Goal: Obtain resource: Download file/media

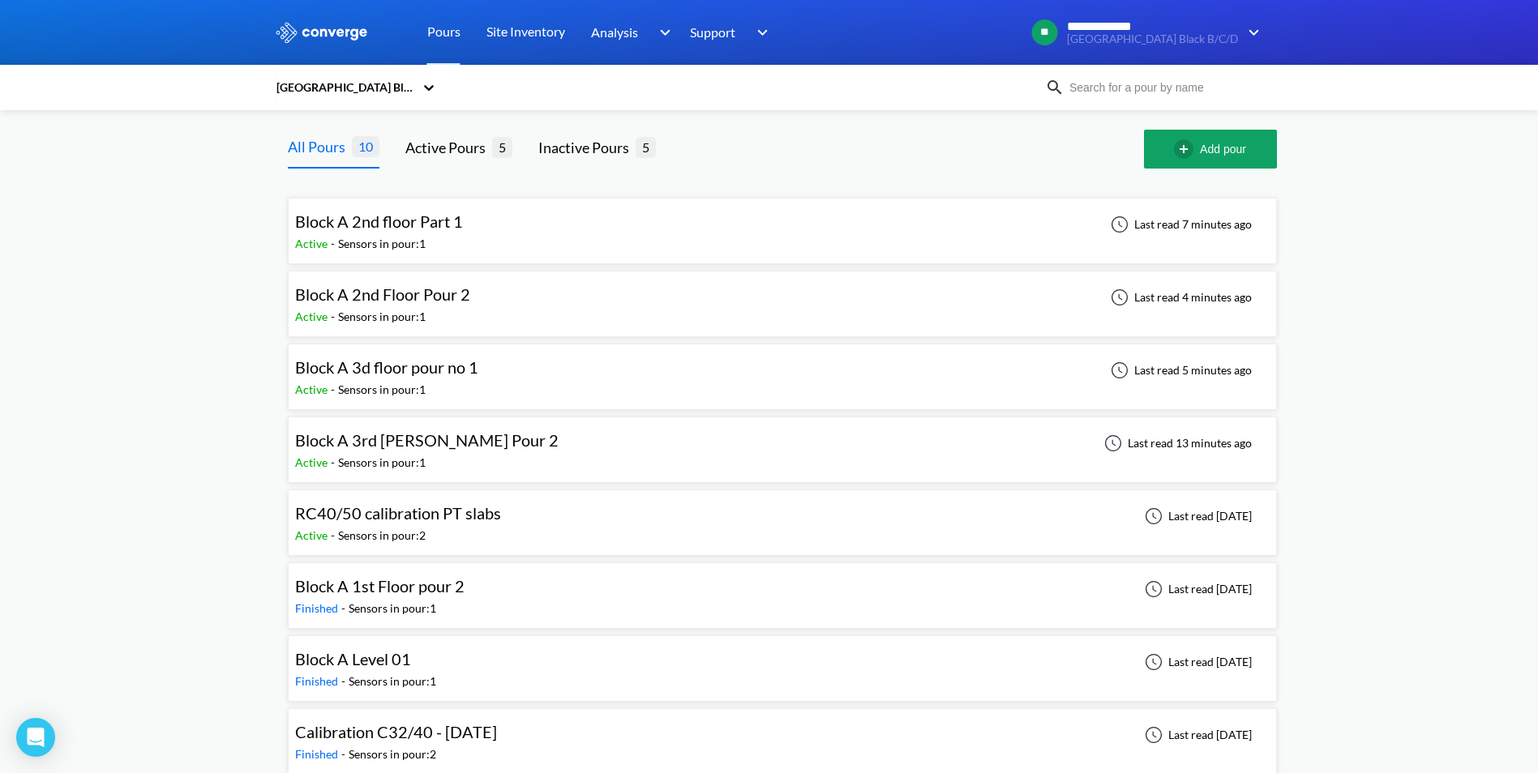
click at [194, 276] on div "**********" at bounding box center [769, 467] width 1538 height 934
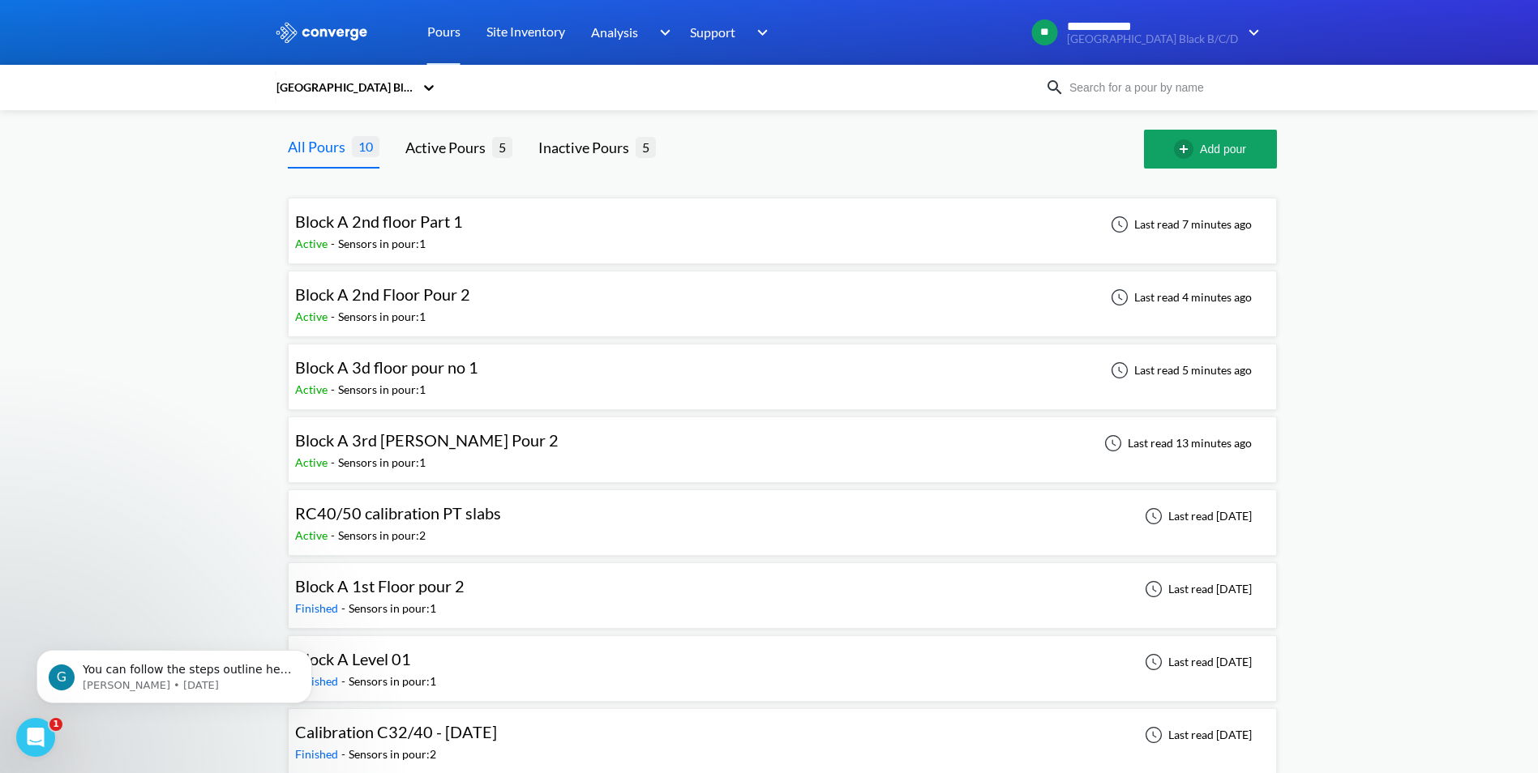
click at [413, 289] on span "Block A 2nd Floor Pour 2" at bounding box center [382, 294] width 175 height 19
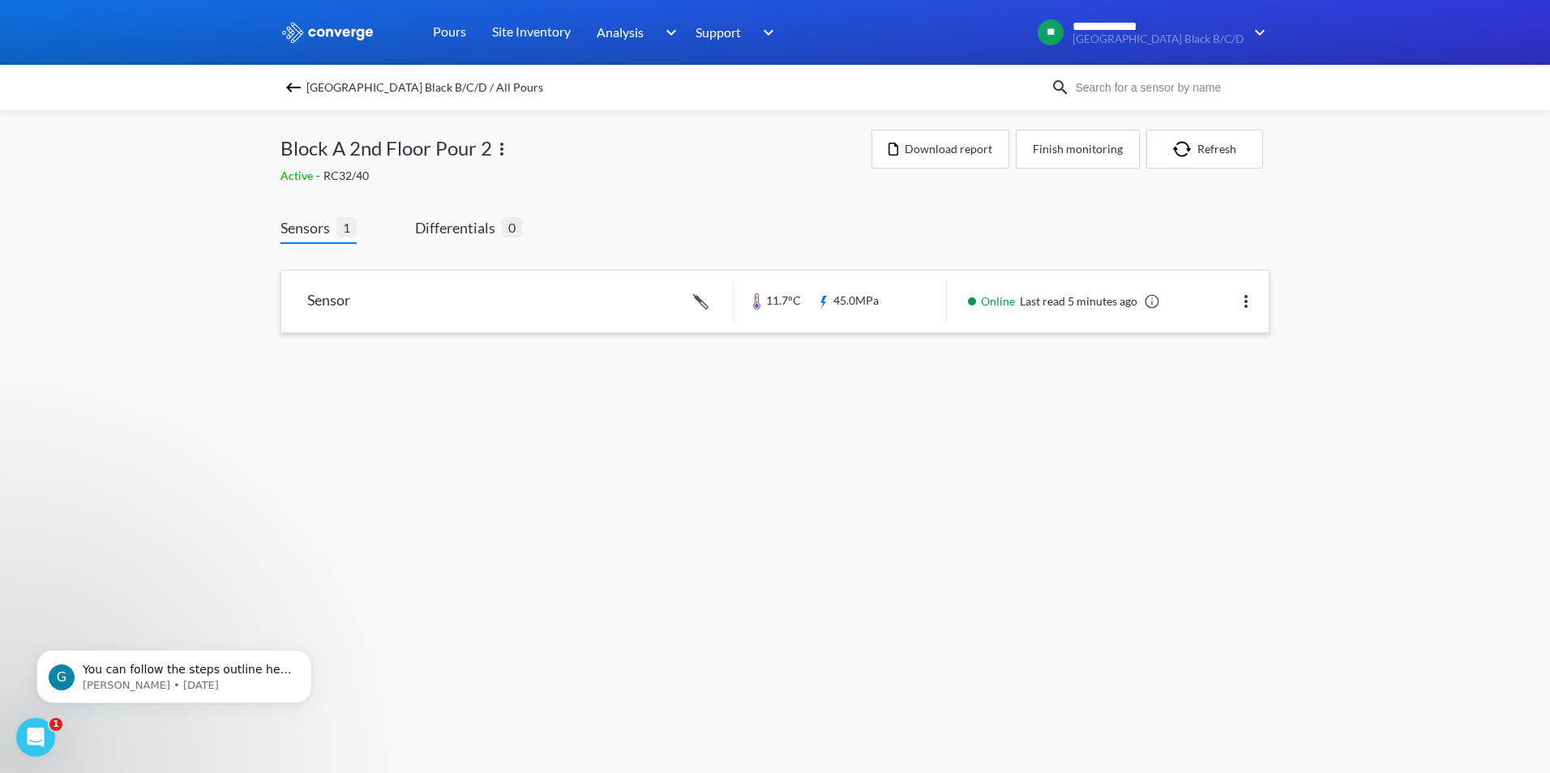
click at [1251, 306] on img at bounding box center [1245, 301] width 19 height 19
click at [379, 296] on link at bounding box center [774, 302] width 987 height 62
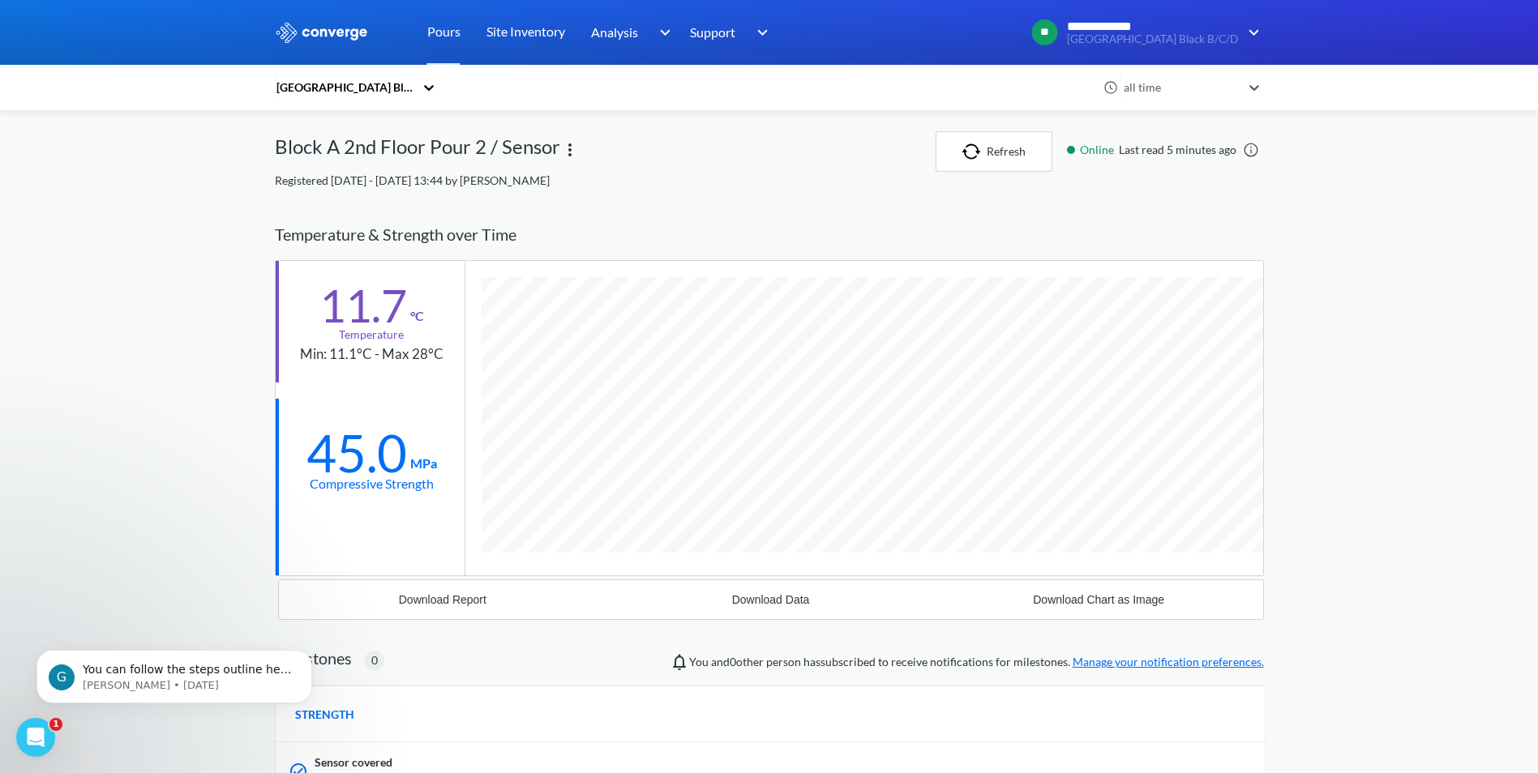
click at [357, 36] on img at bounding box center [322, 32] width 94 height 21
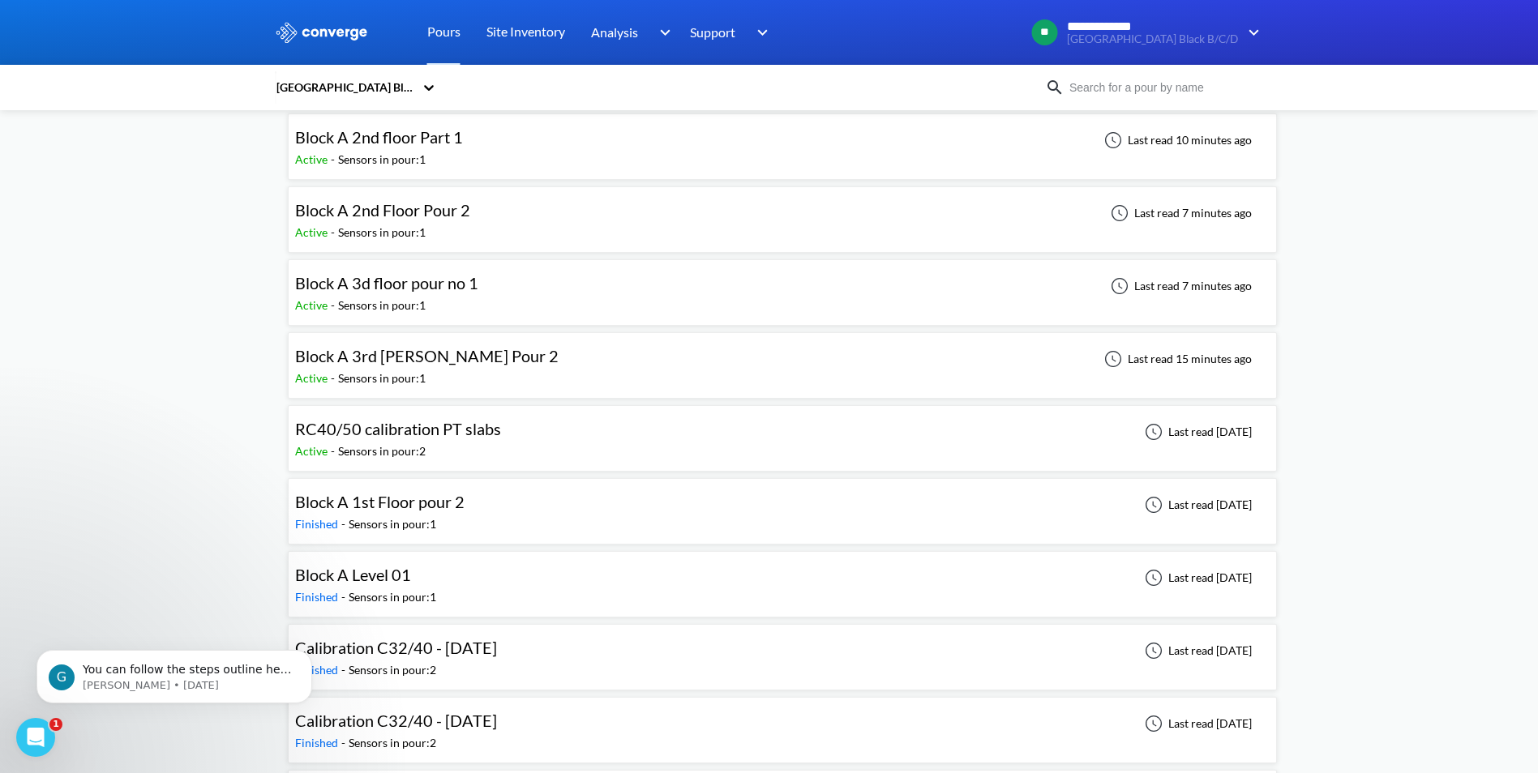
scroll to position [160, 0]
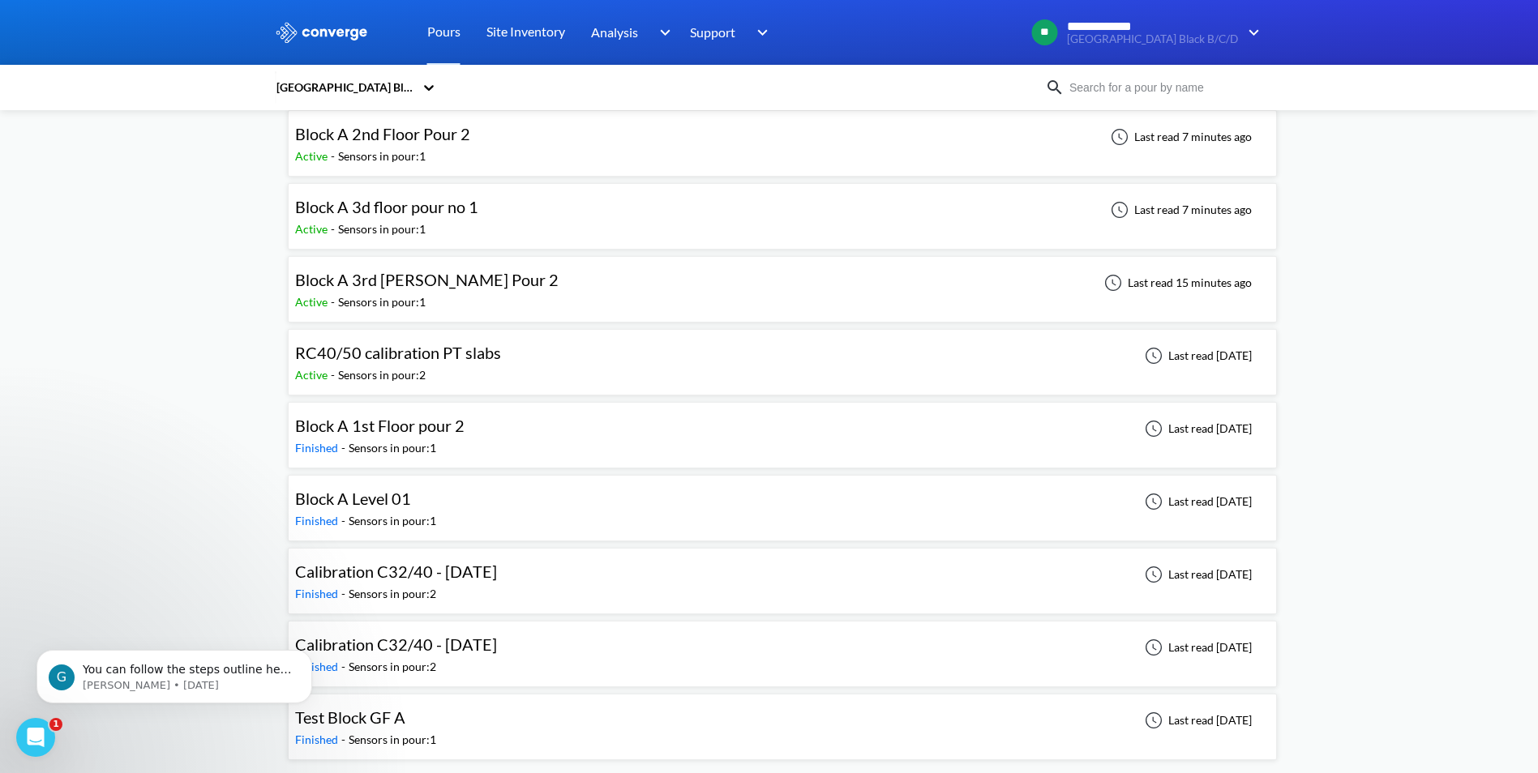
click at [405, 362] on span "RC40/50 calibration PT slabs" at bounding box center [398, 352] width 206 height 19
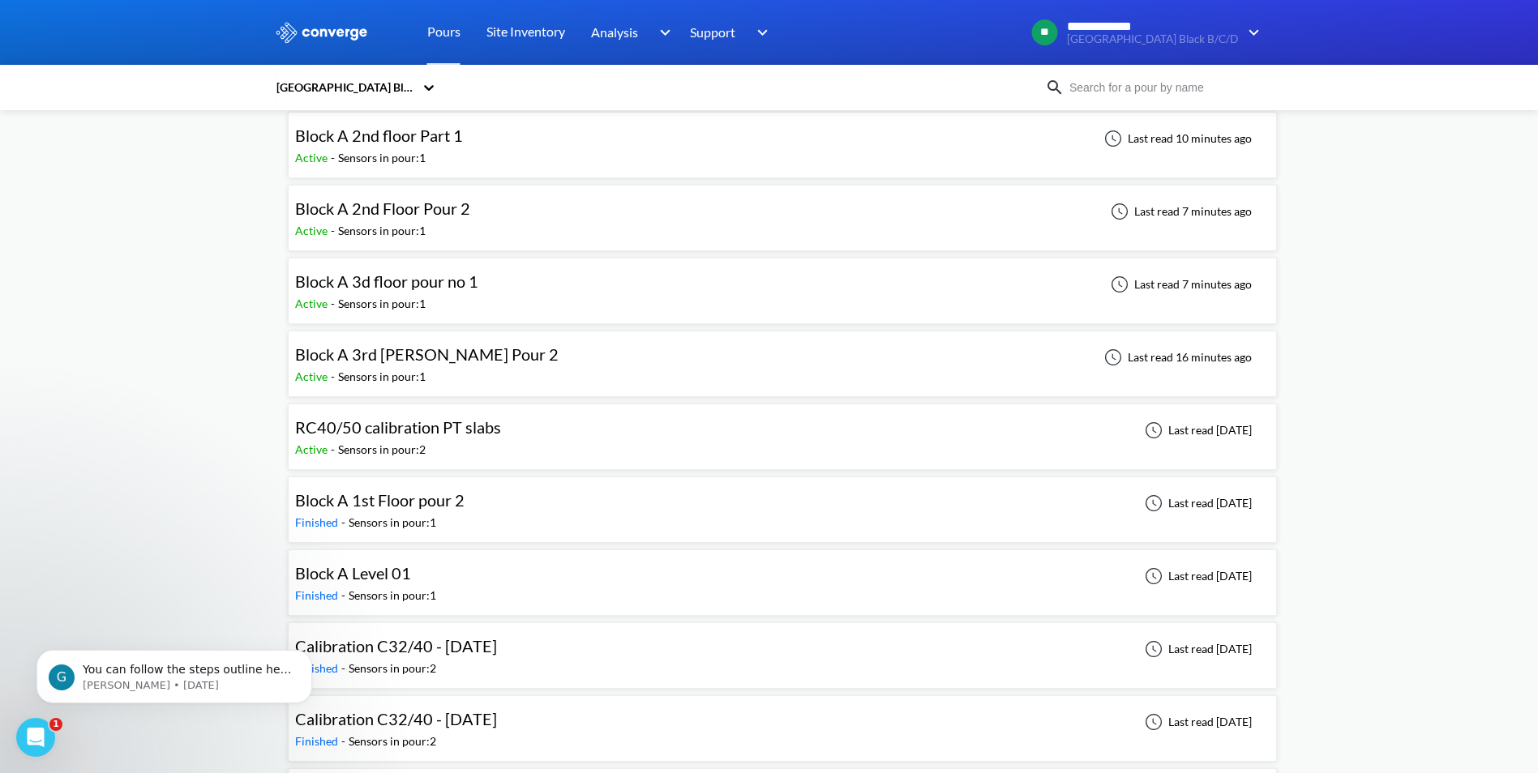
scroll to position [160, 0]
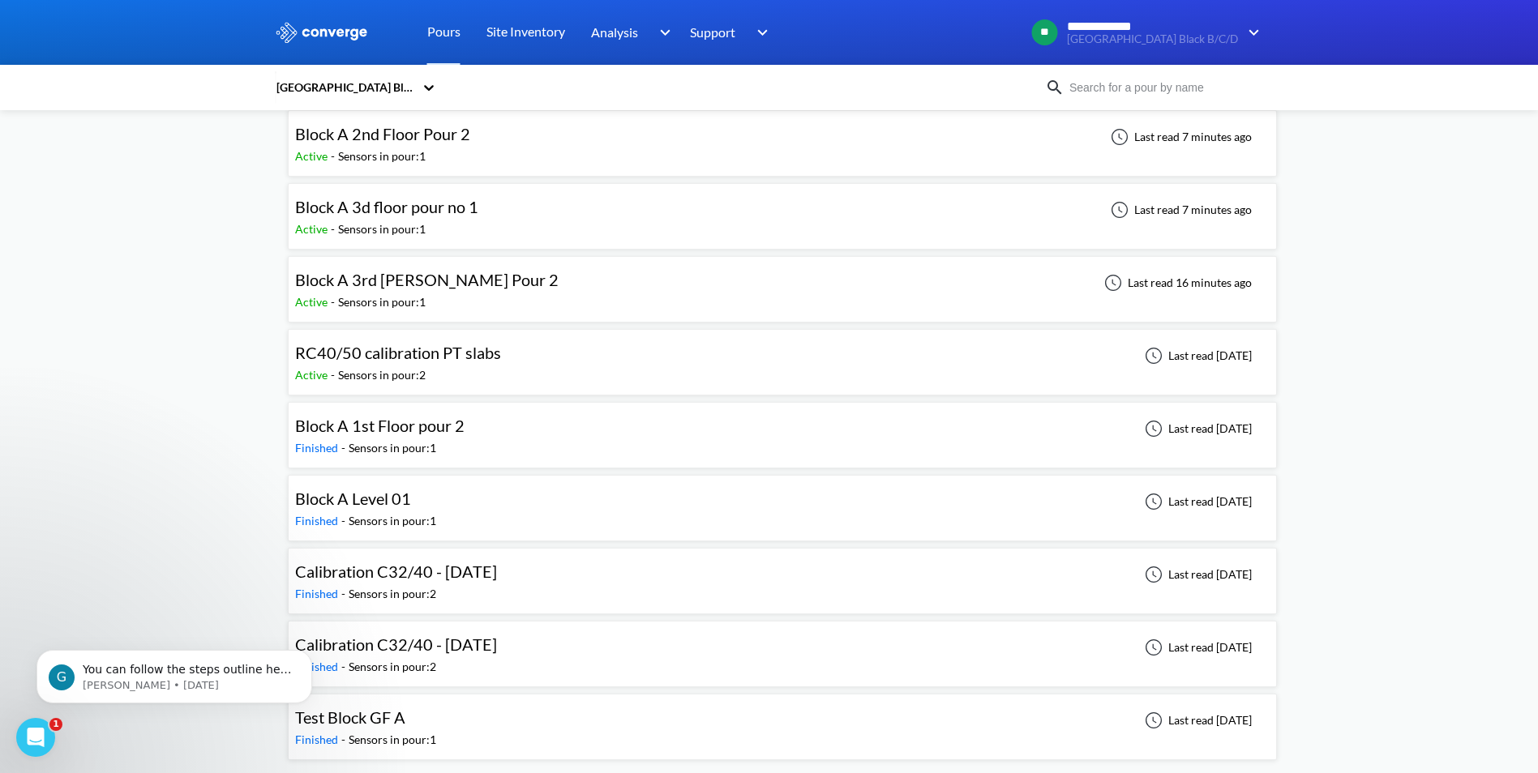
click at [474, 575] on span "Calibration C32/40 - [DATE]" at bounding box center [396, 571] width 202 height 19
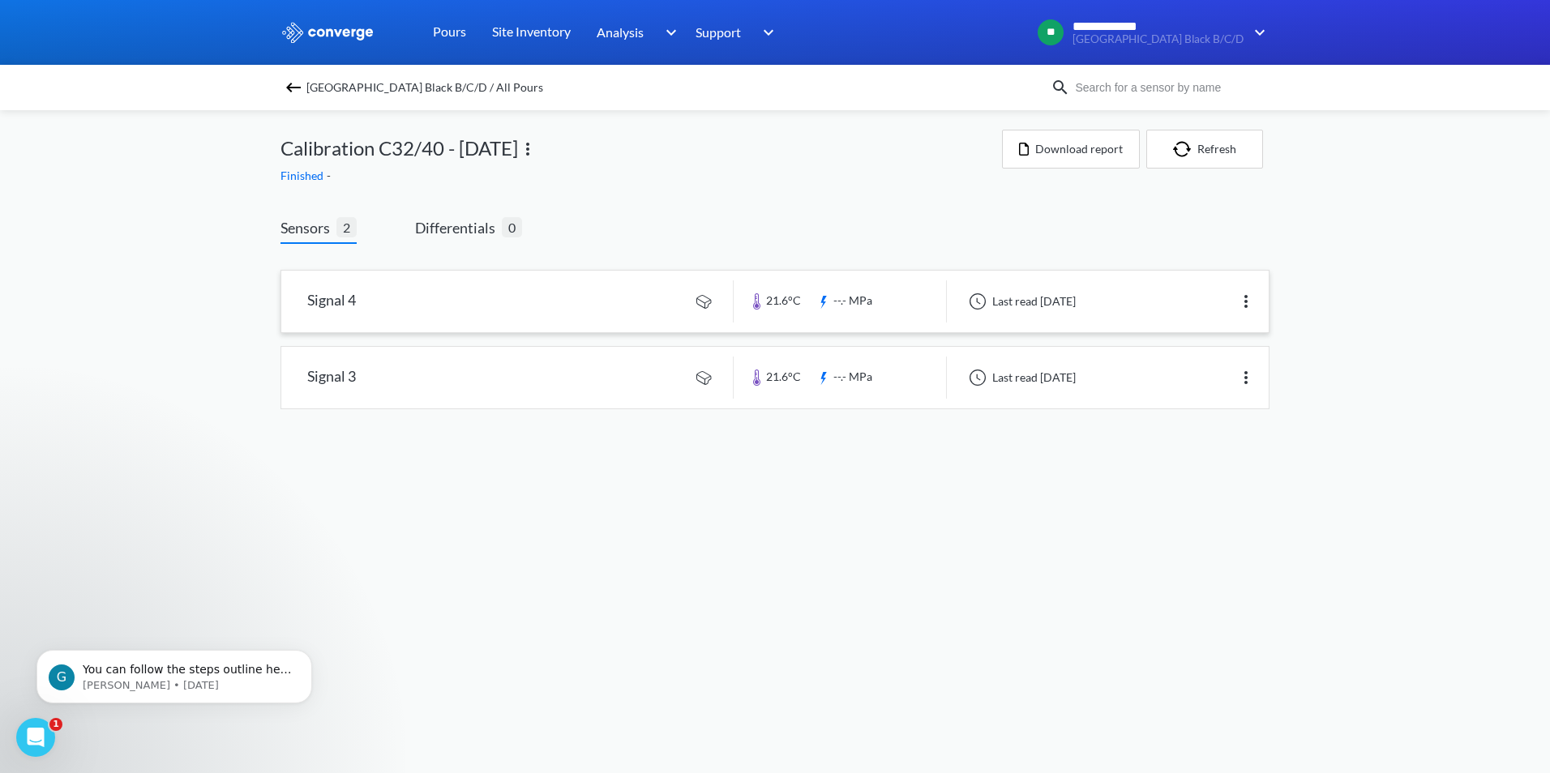
click at [368, 304] on link at bounding box center [774, 302] width 987 height 62
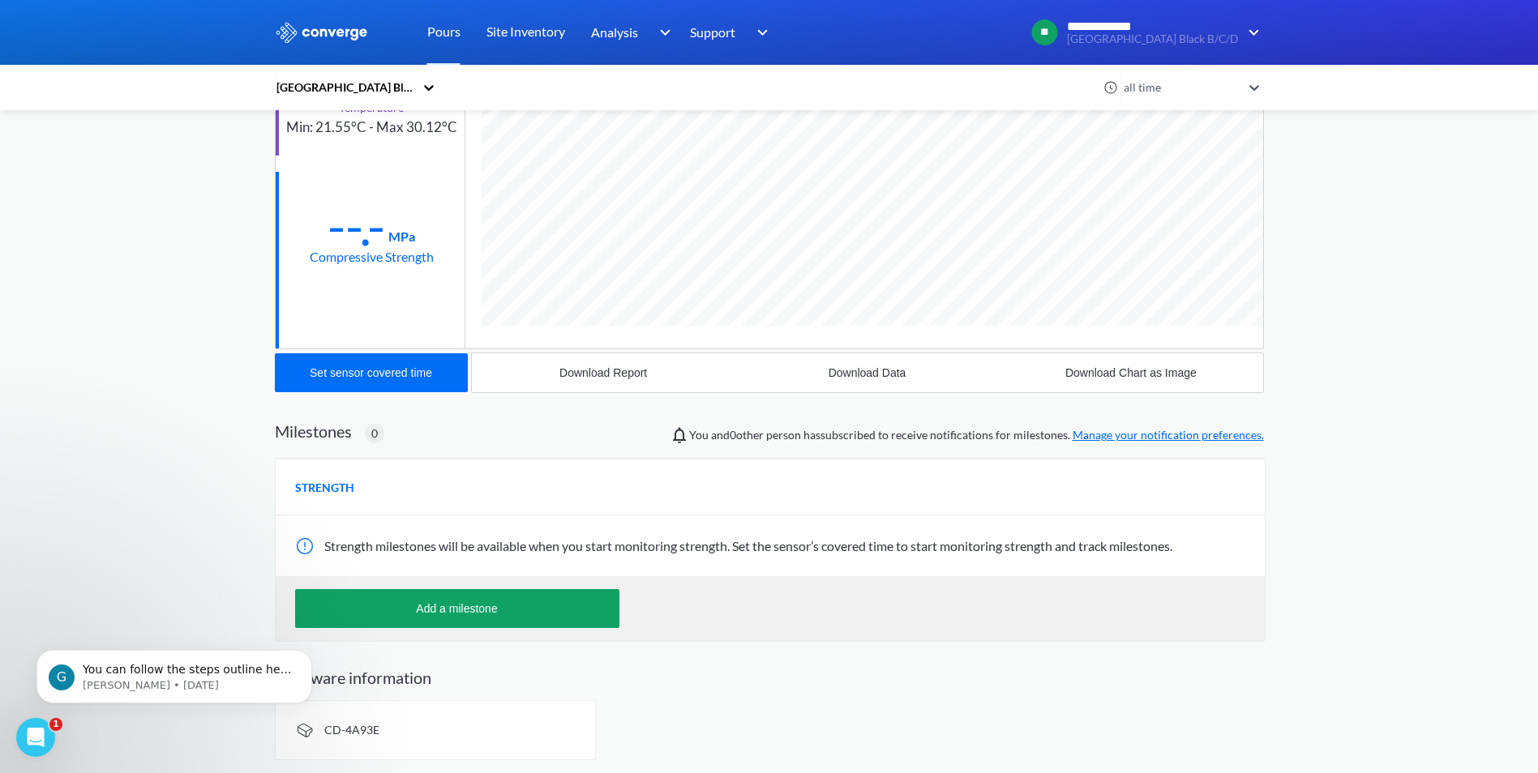
scroll to position [146, 0]
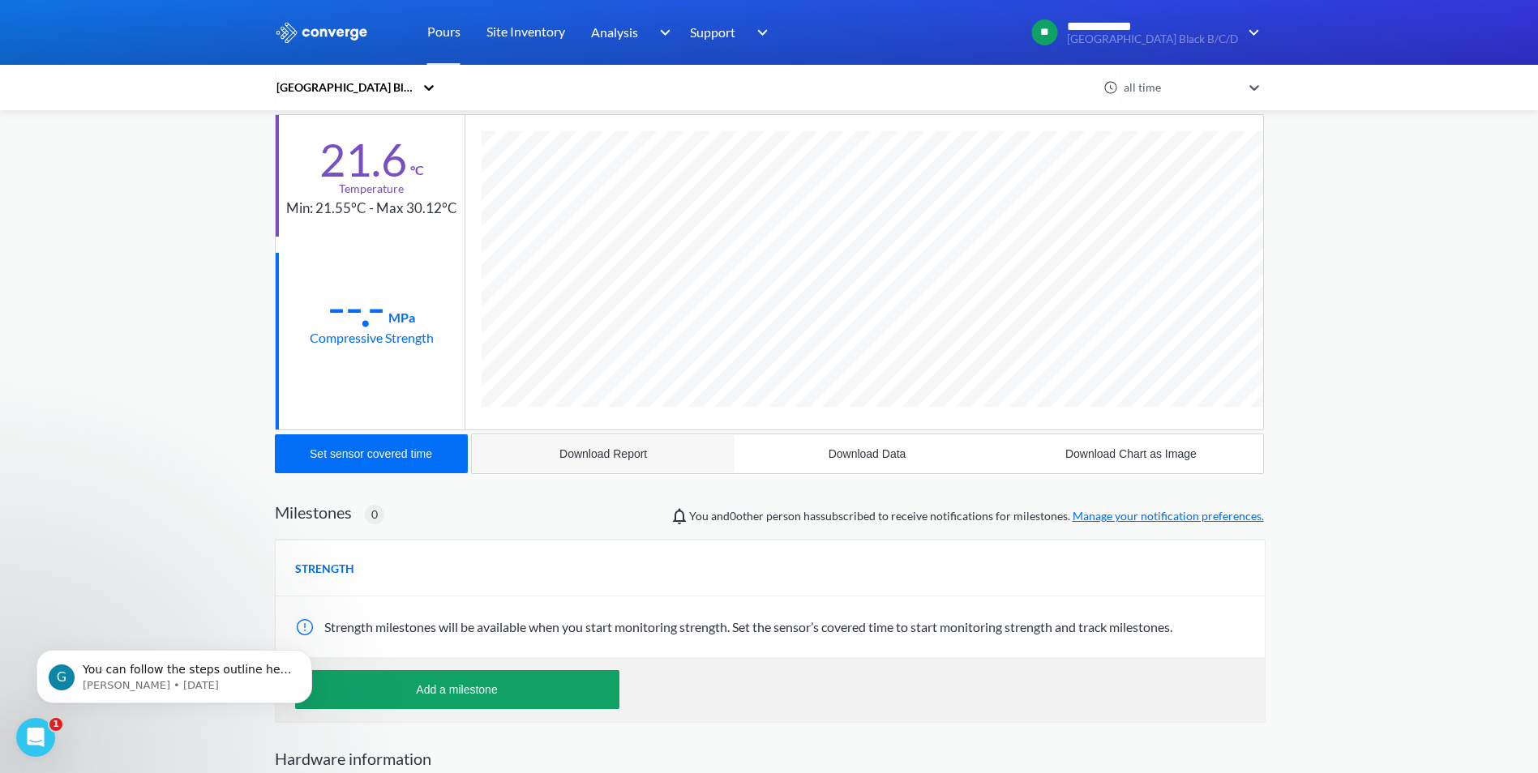
click at [631, 452] on div "Download Report" at bounding box center [603, 453] width 88 height 13
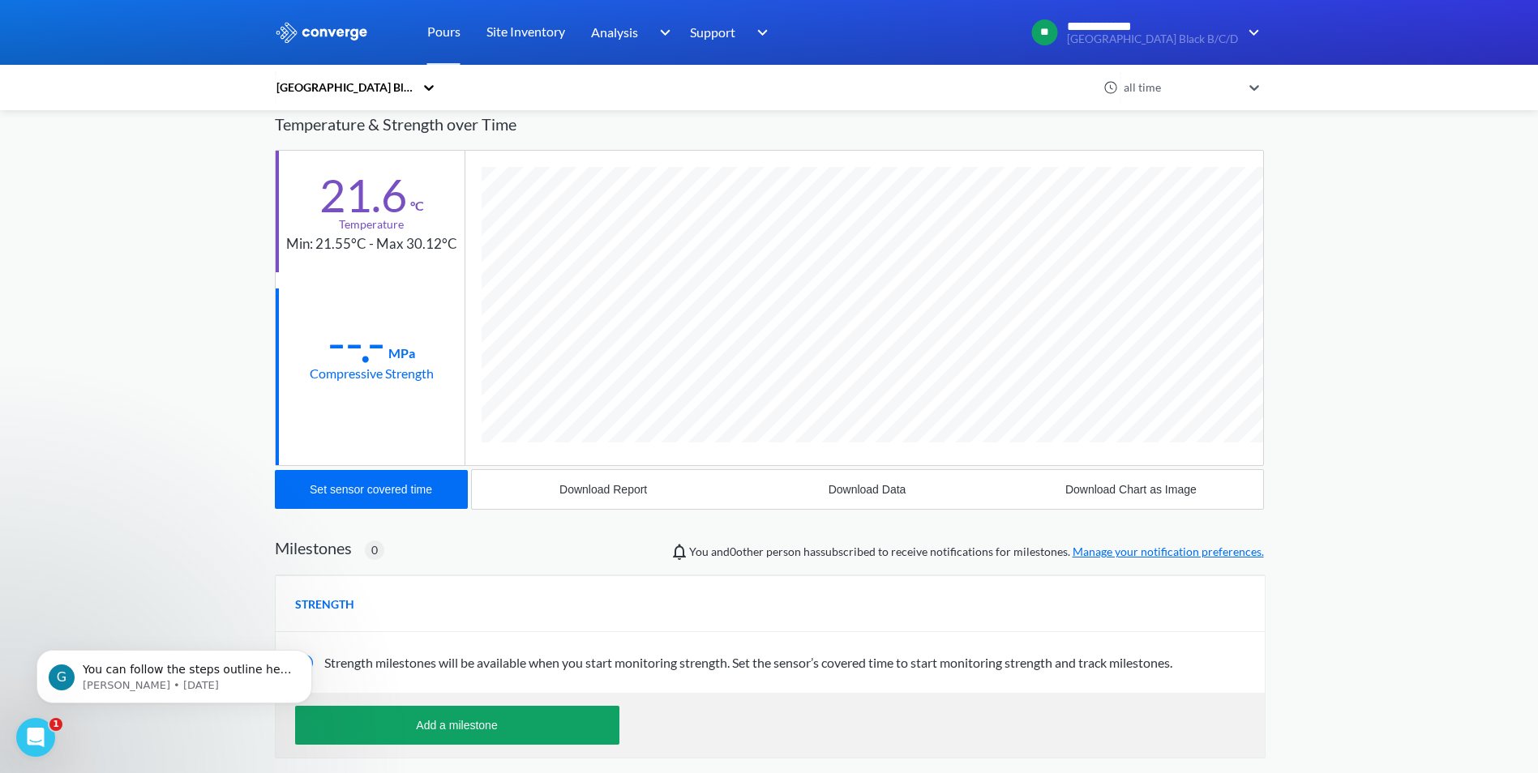
scroll to position [0, 0]
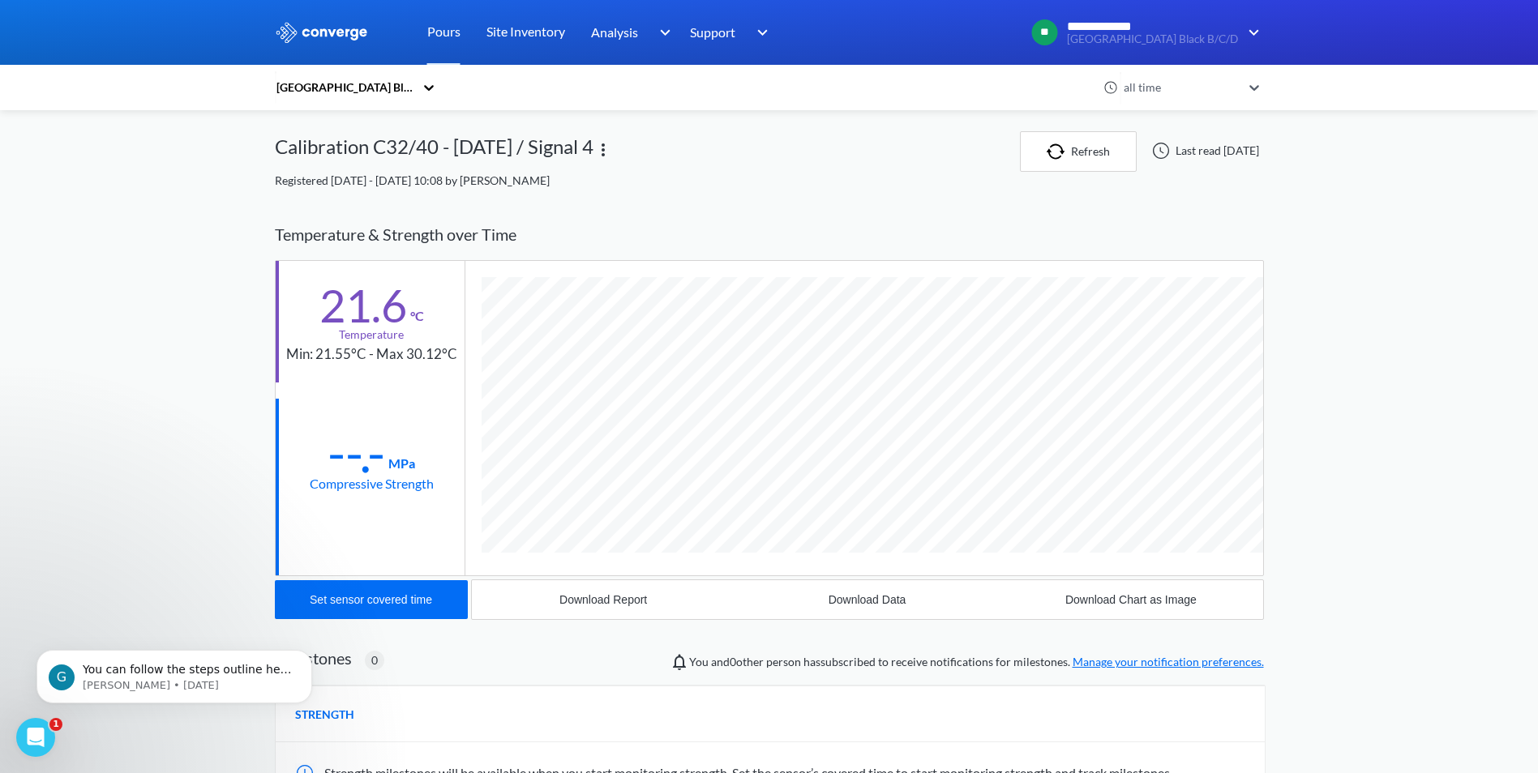
click at [1448, 217] on div "**********" at bounding box center [769, 500] width 1538 height 1000
